Goal: Transaction & Acquisition: Purchase product/service

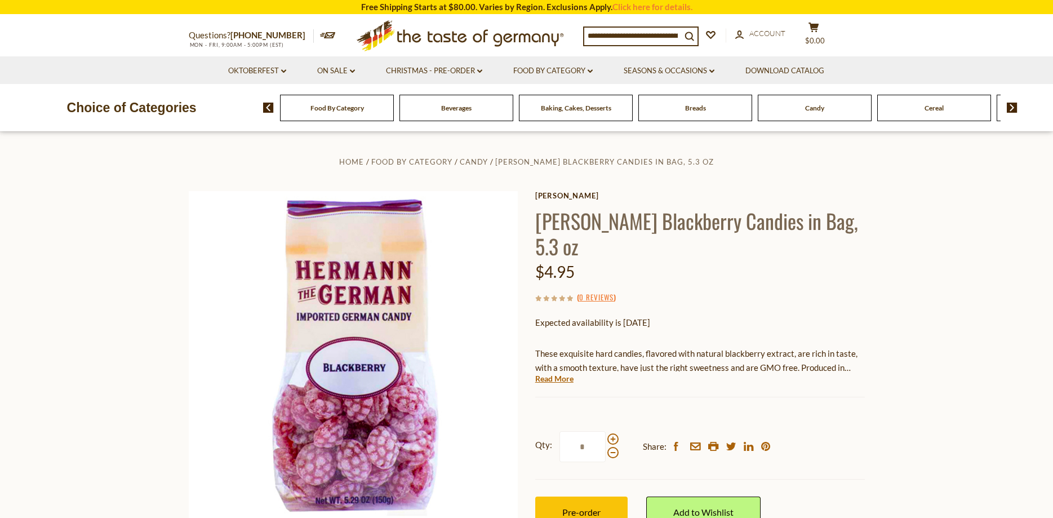
click at [394, 112] on div "Candy" at bounding box center [337, 108] width 114 height 26
click at [819, 110] on span "Candy" at bounding box center [814, 108] width 19 height 8
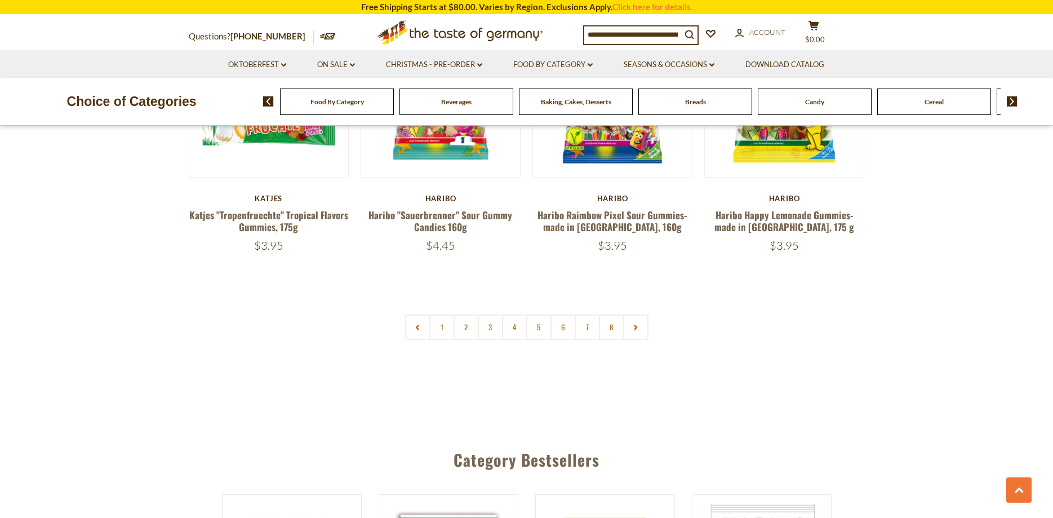
scroll to position [2759, 0]
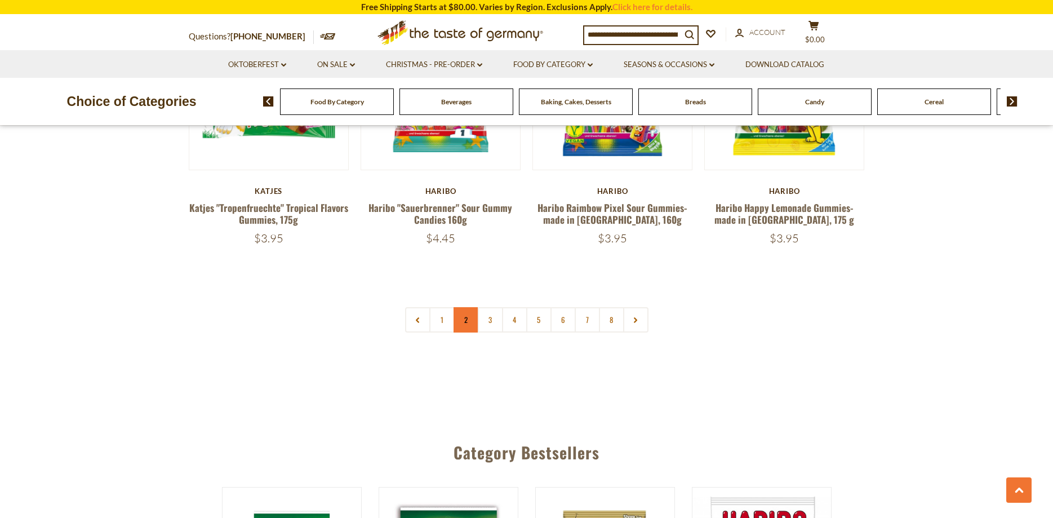
click at [465, 307] on link "2" at bounding box center [466, 319] width 25 height 25
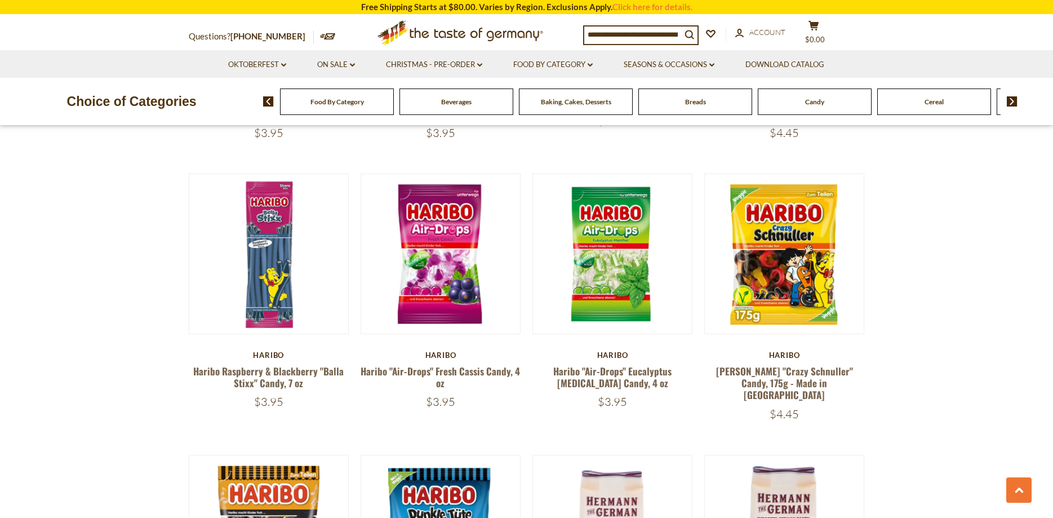
scroll to position [2307, 0]
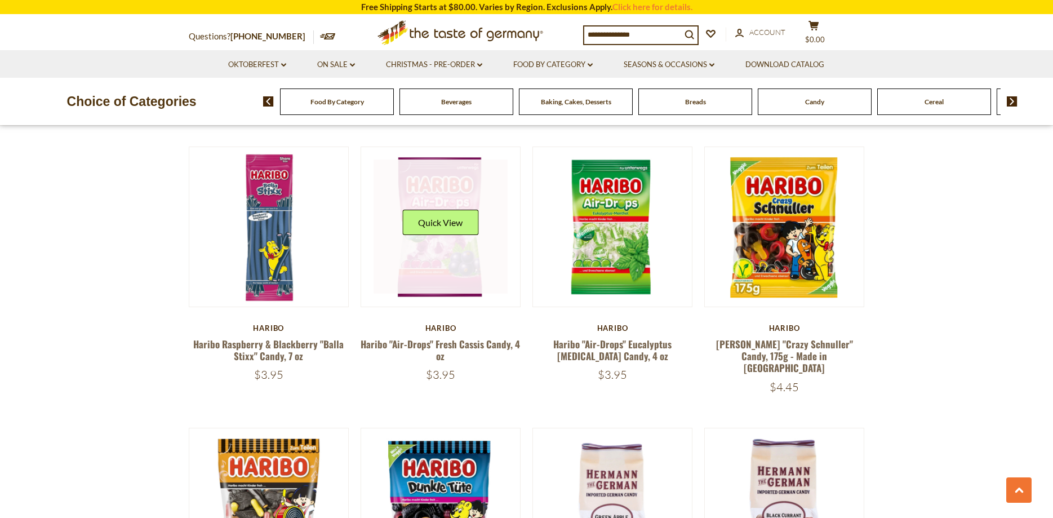
click at [452, 232] on link at bounding box center [441, 226] width 134 height 134
